Goal: Task Accomplishment & Management: Complete application form

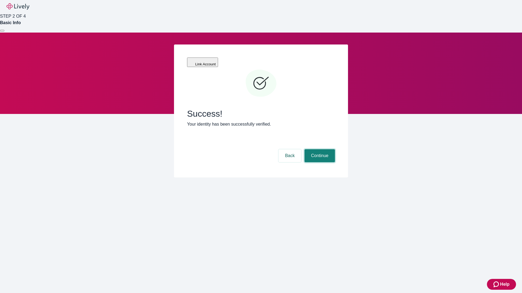
click at [319, 149] on button "Continue" at bounding box center [319, 155] width 30 height 13
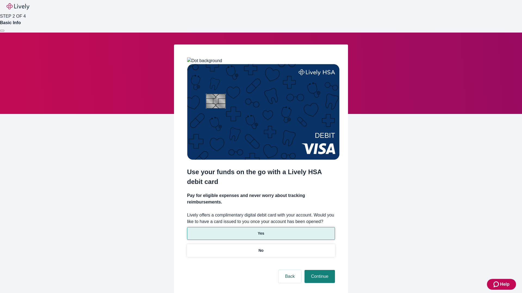
click at [260, 231] on p "Yes" at bounding box center [260, 234] width 7 height 6
click at [319, 270] on button "Continue" at bounding box center [319, 276] width 30 height 13
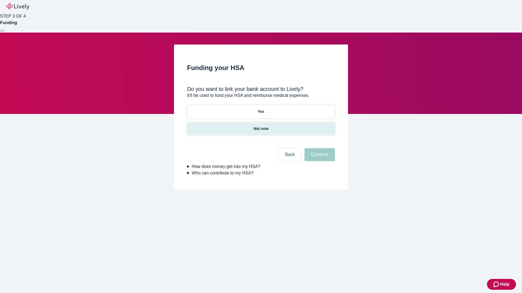
click at [260, 126] on p "Not now" at bounding box center [260, 129] width 15 height 6
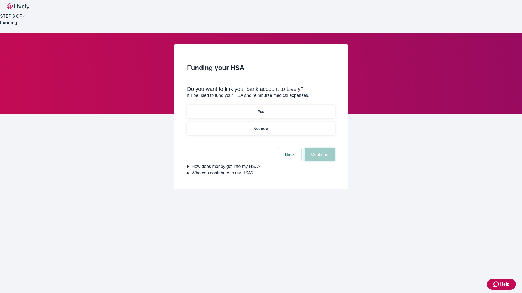
click at [319, 158] on button "Continue" at bounding box center [319, 154] width 30 height 13
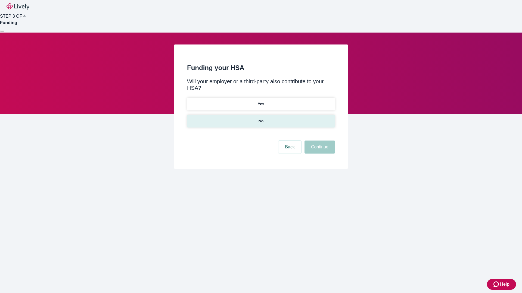
click at [260, 118] on p "No" at bounding box center [260, 121] width 5 height 6
click at [319, 141] on button "Continue" at bounding box center [319, 147] width 30 height 13
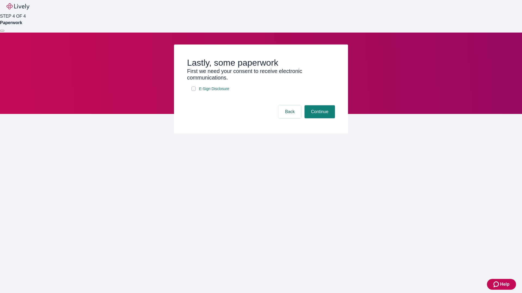
click at [193, 91] on input "E-Sign Disclosure" at bounding box center [193, 89] width 4 height 4
checkbox input "true"
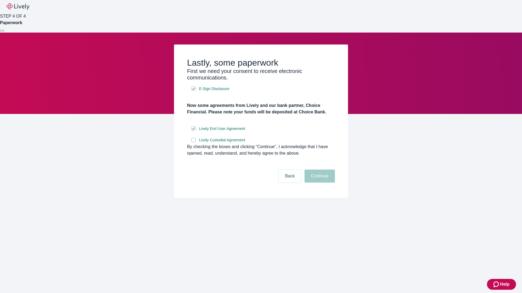
click at [193, 142] on input "Lively Custodial Agreement" at bounding box center [193, 140] width 4 height 4
checkbox input "true"
click at [319, 183] on button "Continue" at bounding box center [319, 176] width 30 height 13
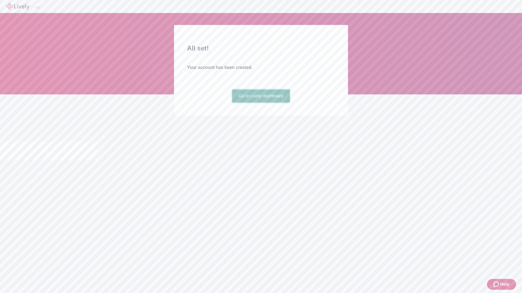
click at [260, 103] on link "Go to Lively dashboard" at bounding box center [261, 96] width 58 height 13
